Goal: Feedback & Contribution: Submit feedback/report problem

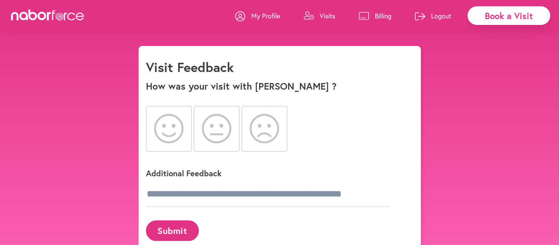
click at [218, 135] on icon at bounding box center [216, 128] width 29 height 29
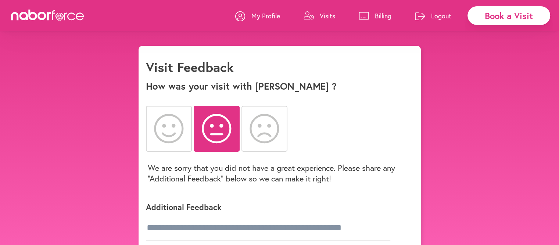
scroll to position [37, 0]
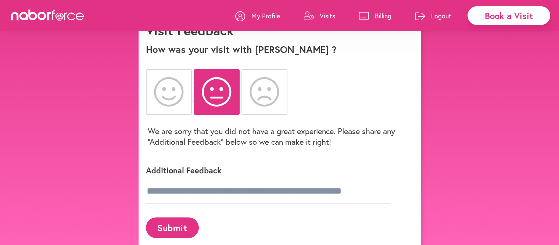
click at [219, 176] on div "Additional Feedback" at bounding box center [274, 183] width 257 height 60
click at [221, 172] on p "Additional Feedback" at bounding box center [274, 170] width 257 height 11
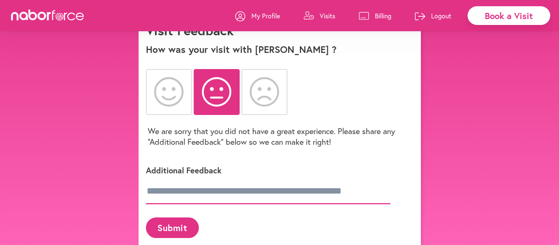
click at [146, 191] on input "text" at bounding box center [268, 192] width 244 height 26
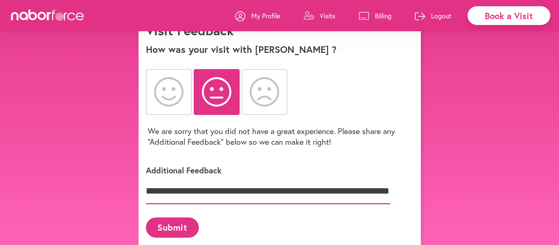
scroll to position [0, 158]
type input "**********"
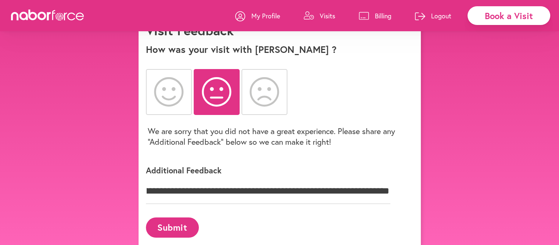
scroll to position [0, 0]
click at [171, 226] on button "Submit" at bounding box center [172, 228] width 53 height 20
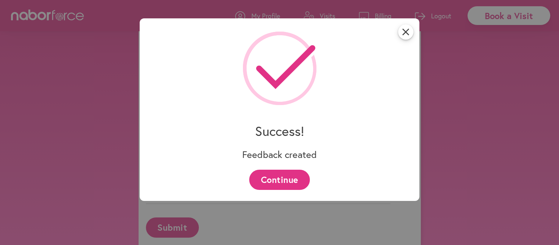
click at [411, 31] on icon "close" at bounding box center [405, 31] width 15 height 15
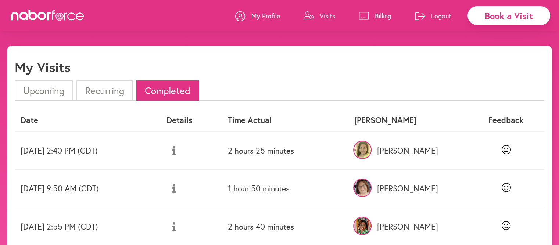
click at [323, 16] on p "Visits" at bounding box center [327, 15] width 15 height 9
click at [60, 86] on li "Upcoming" at bounding box center [44, 90] width 58 height 20
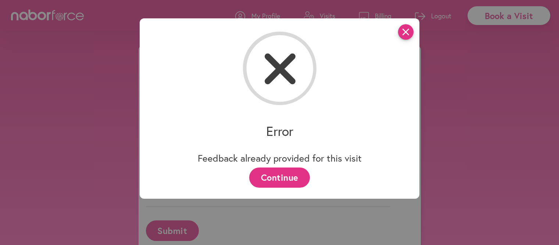
click at [409, 35] on icon "close" at bounding box center [405, 31] width 15 height 15
